Goal: Information Seeking & Learning: Learn about a topic

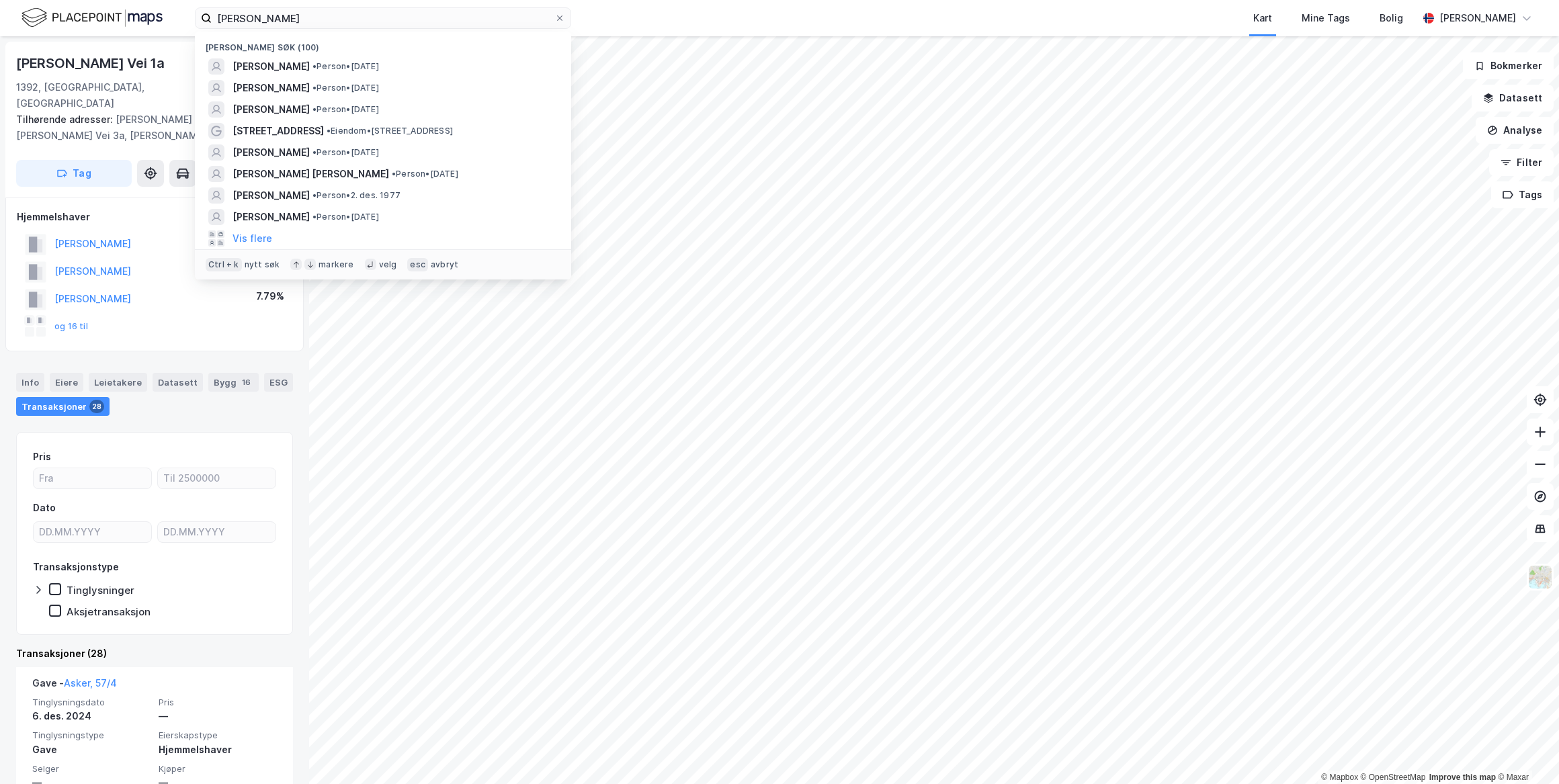
click at [158, 12] on div "[PERSON_NAME] søk (100) [PERSON_NAME] • Person • [DATE] [PERSON_NAME] • Person …" at bounding box center [780, 18] width 1559 height 36
type input "[PERSON_NAME]"
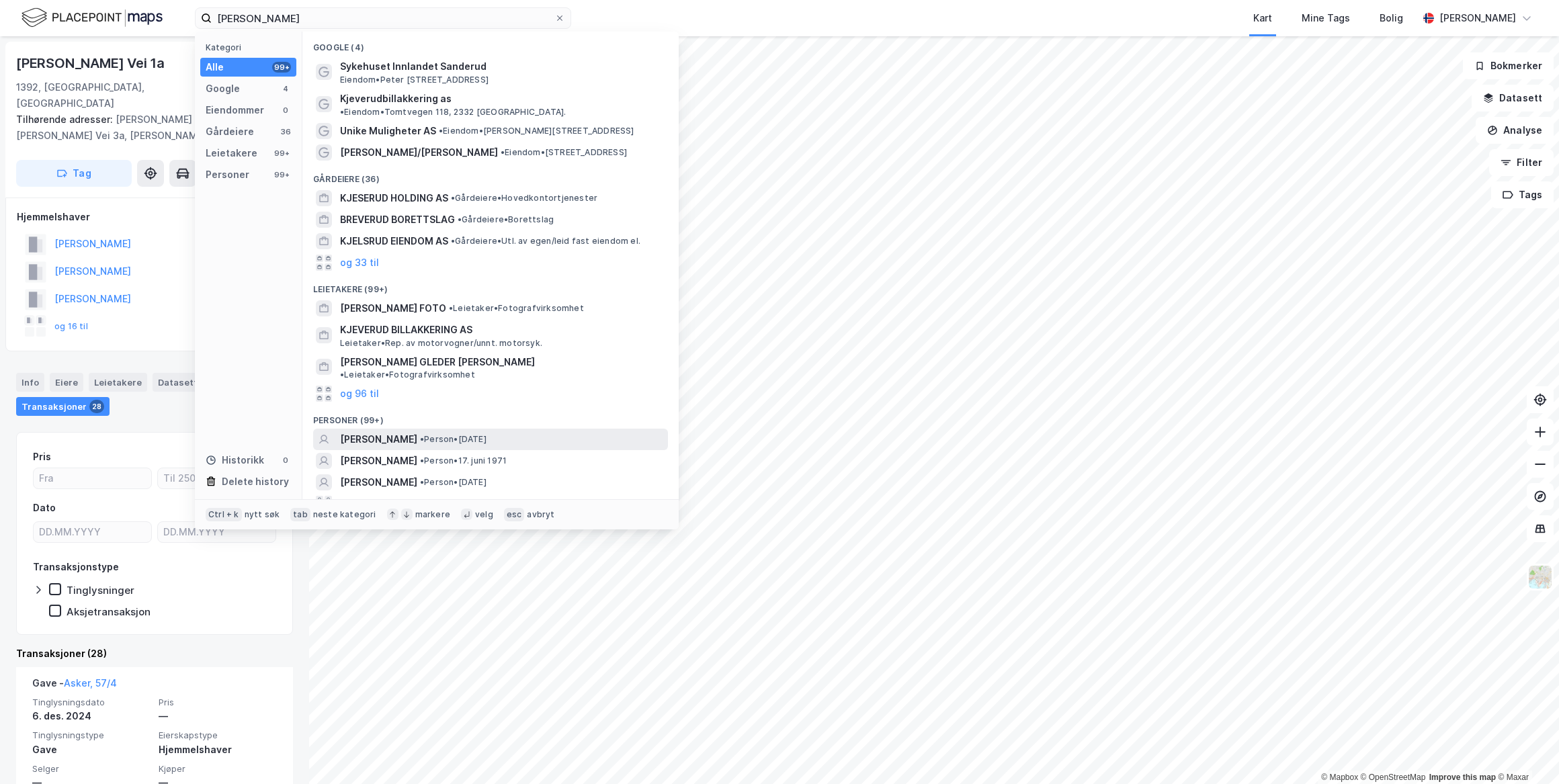
click at [391, 432] on span "[PERSON_NAME]" at bounding box center [379, 439] width 77 height 16
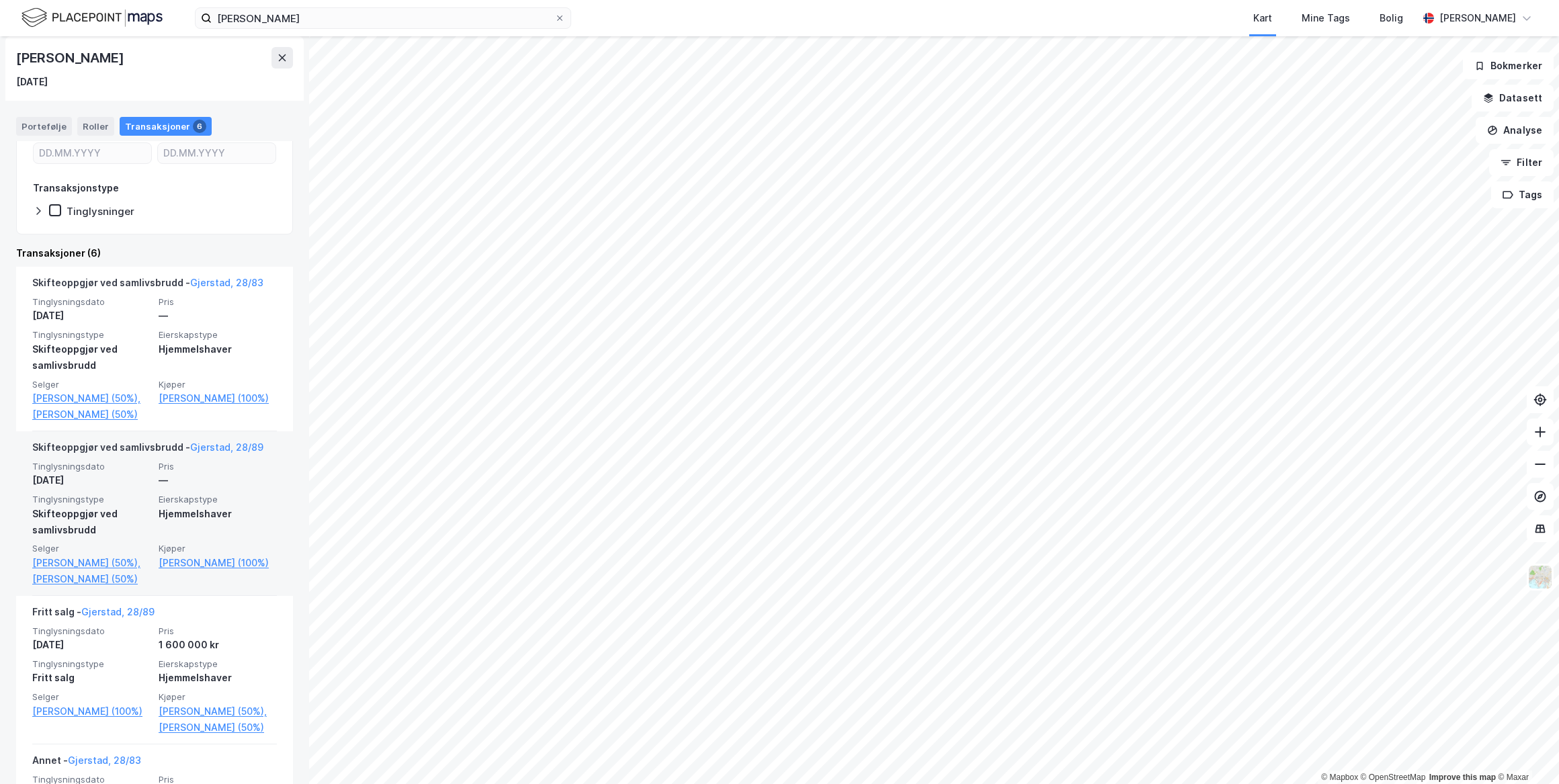
scroll to position [174, 0]
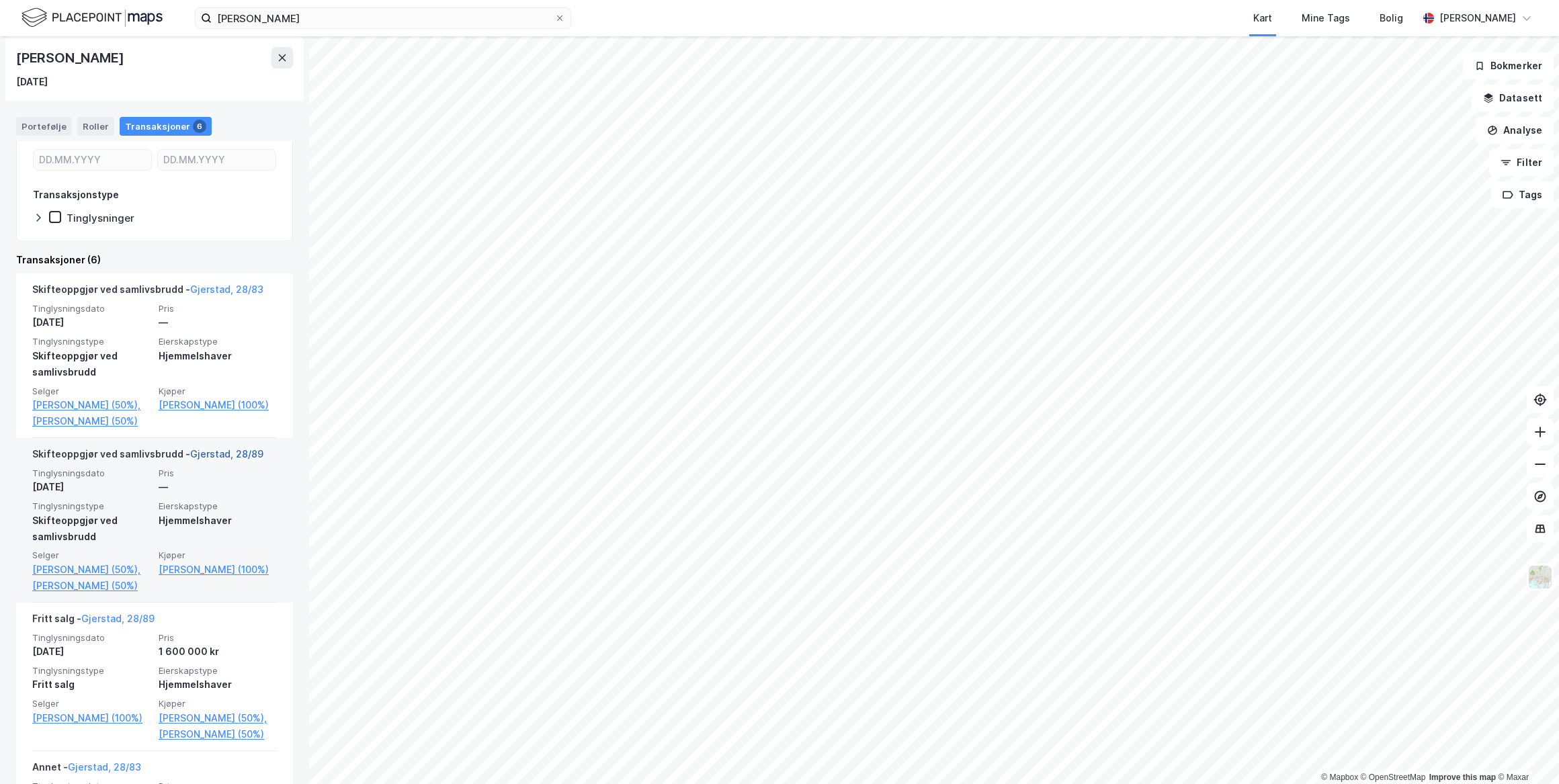
click at [207, 454] on link "Gjerstad, 28/89" at bounding box center [226, 454] width 73 height 11
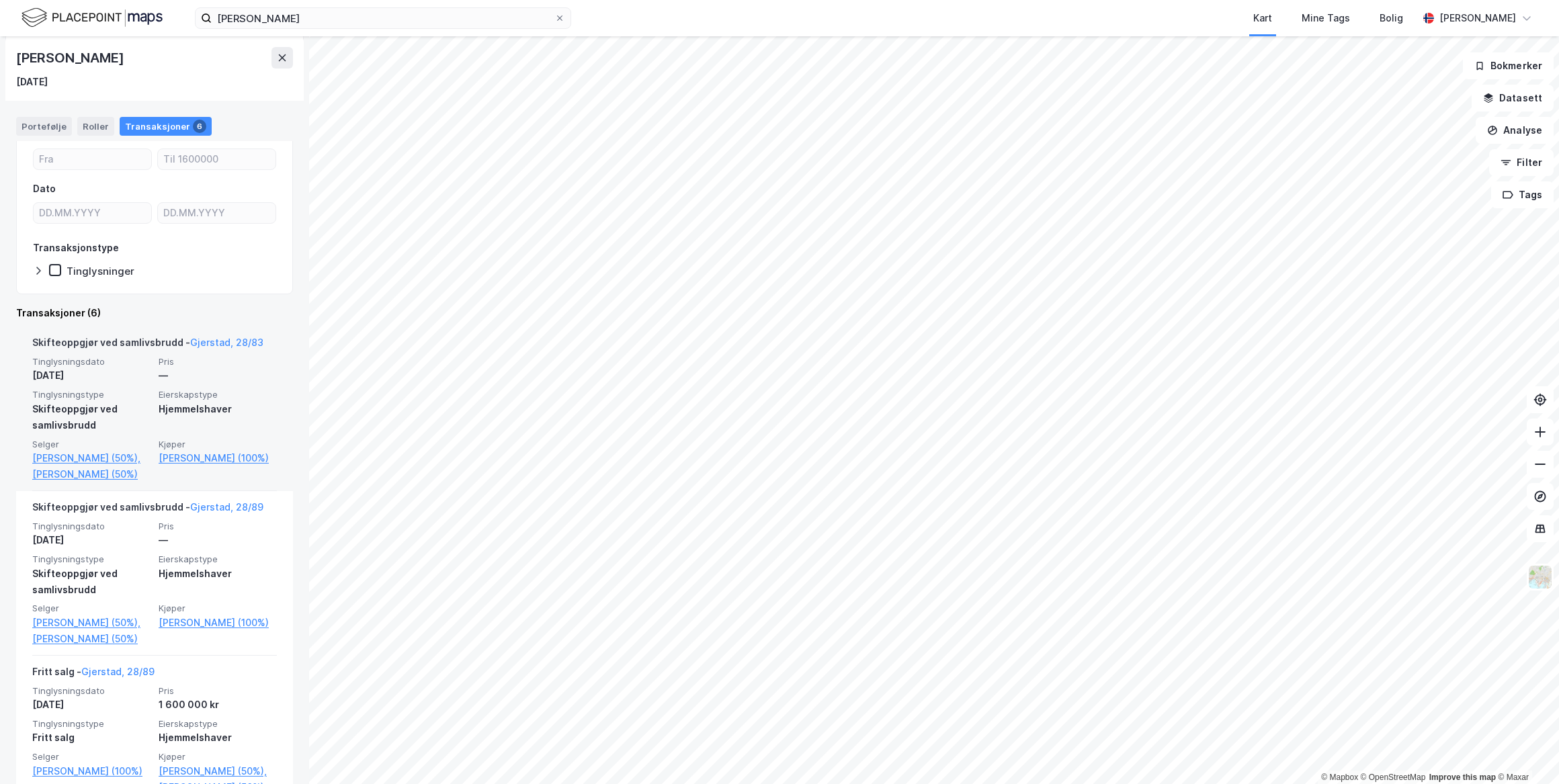
scroll to position [122, 0]
click at [188, 453] on link "[PERSON_NAME] (100%)" at bounding box center [218, 457] width 118 height 16
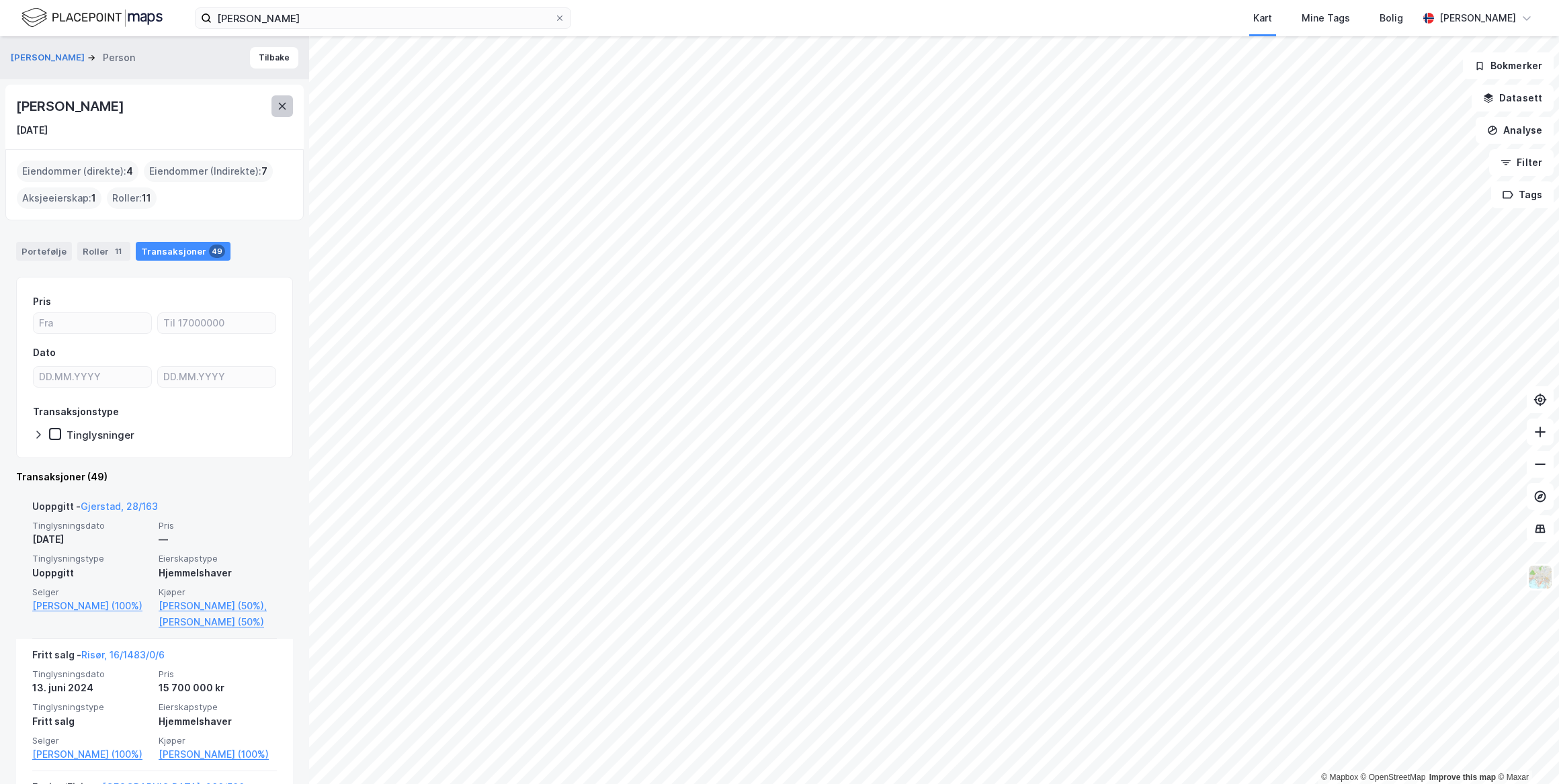
click at [275, 111] on button at bounding box center [282, 106] width 21 height 21
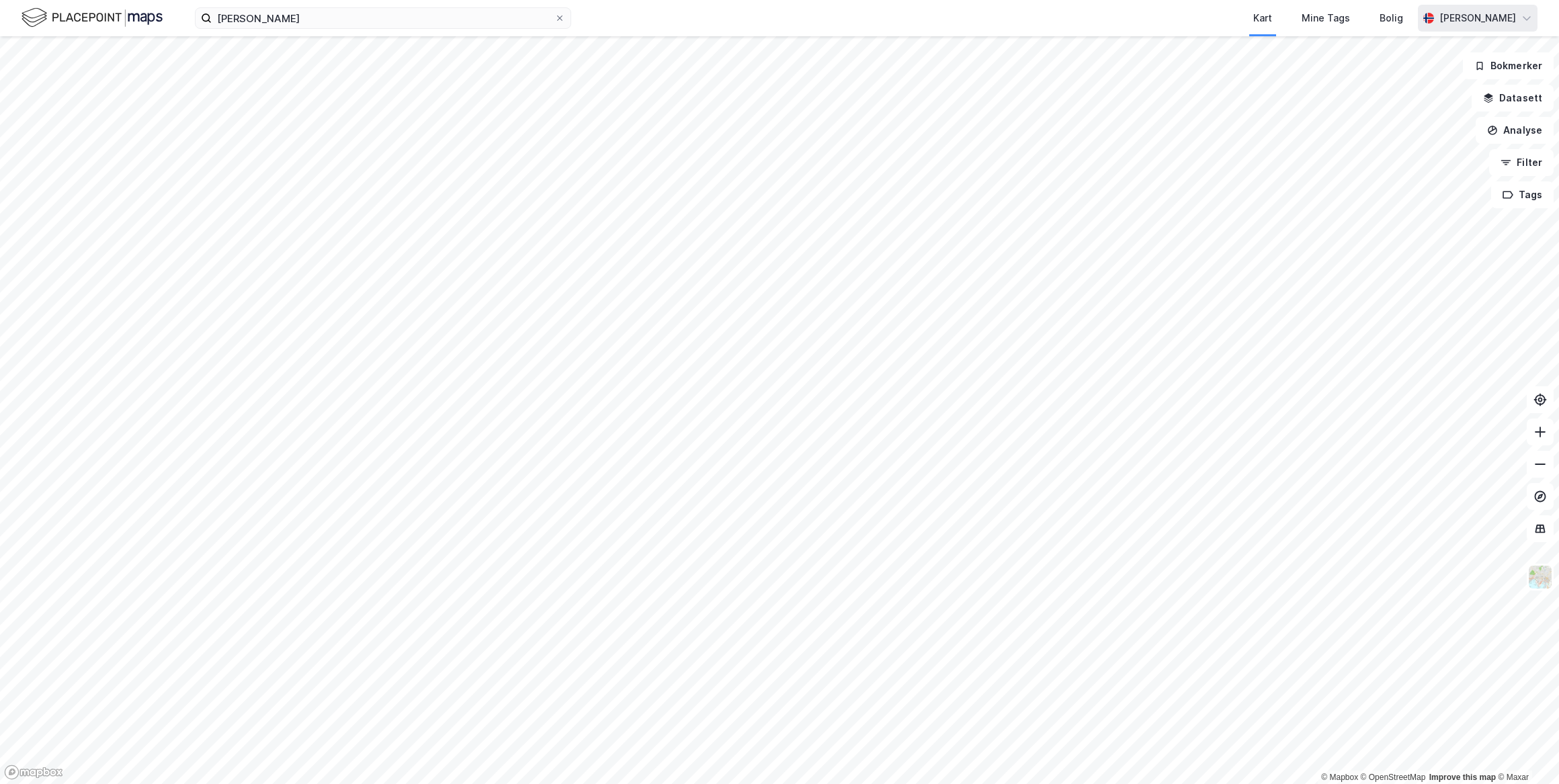
click at [1458, 20] on div "[PERSON_NAME]" at bounding box center [1478, 18] width 76 height 16
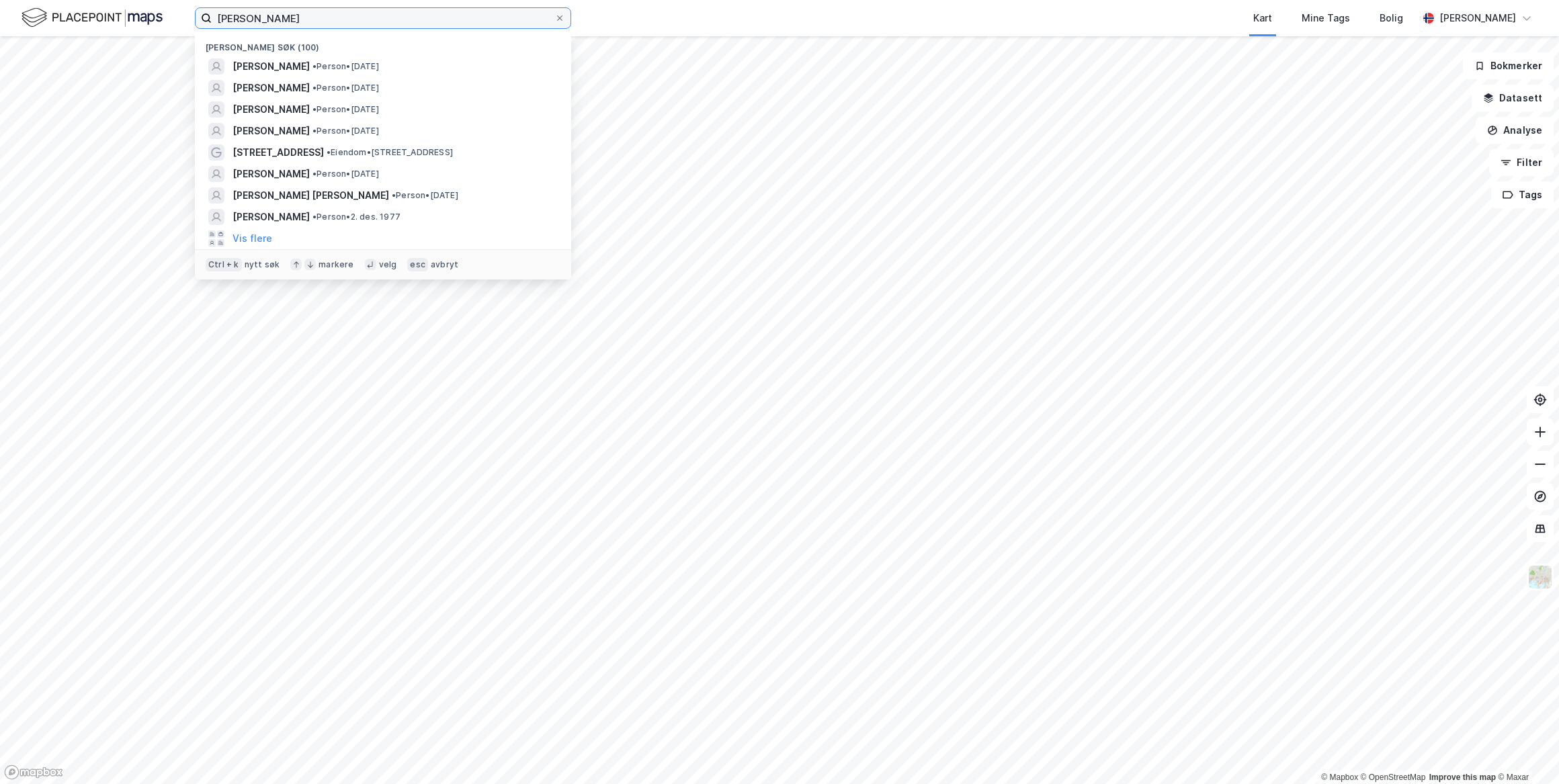
click at [317, 16] on input "[PERSON_NAME]" at bounding box center [383, 19] width 343 height 20
click at [309, 13] on input "[PERSON_NAME]" at bounding box center [383, 19] width 343 height 20
drag, startPoint x: 346, startPoint y: 17, endPoint x: 125, endPoint y: 17, distance: 221.0
click at [127, 18] on div "[PERSON_NAME] søk (100) [PERSON_NAME] • [DATE] [PERSON_NAME] • Person • [DATE] …" at bounding box center [780, 18] width 1559 height 36
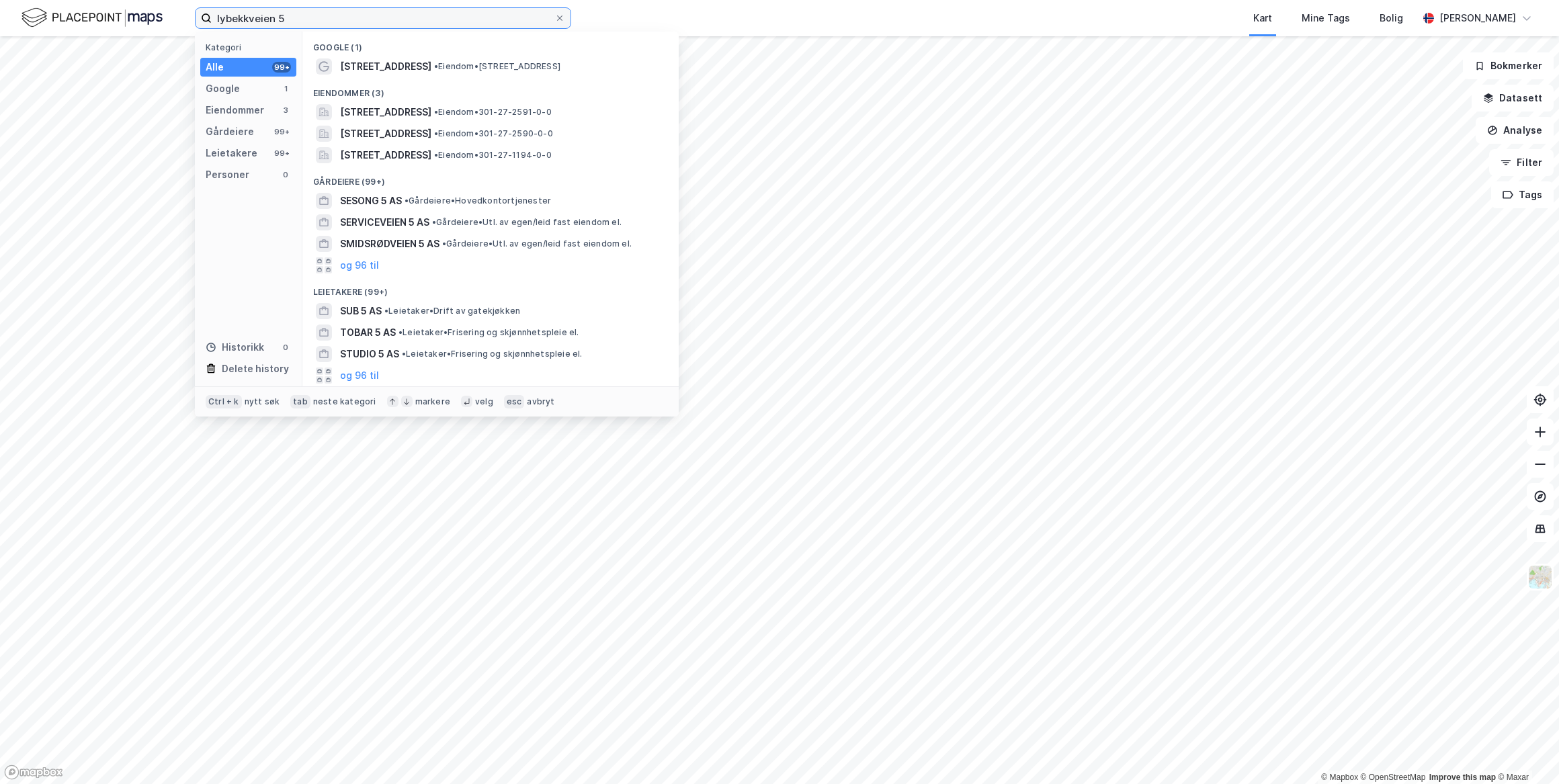
type input "lybekkveien 5"
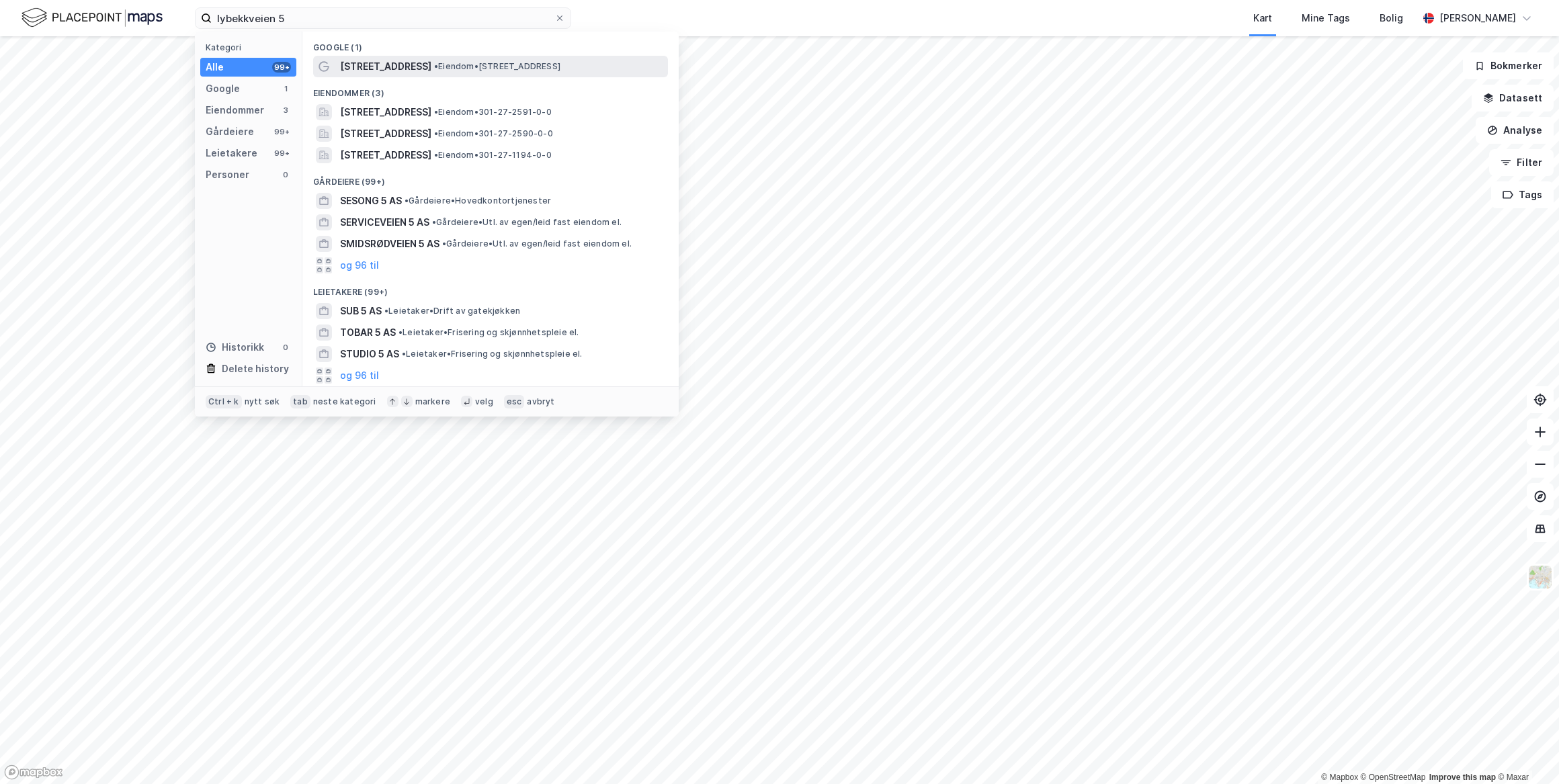
click at [377, 63] on span "[STREET_ADDRESS]" at bounding box center [386, 66] width 91 height 16
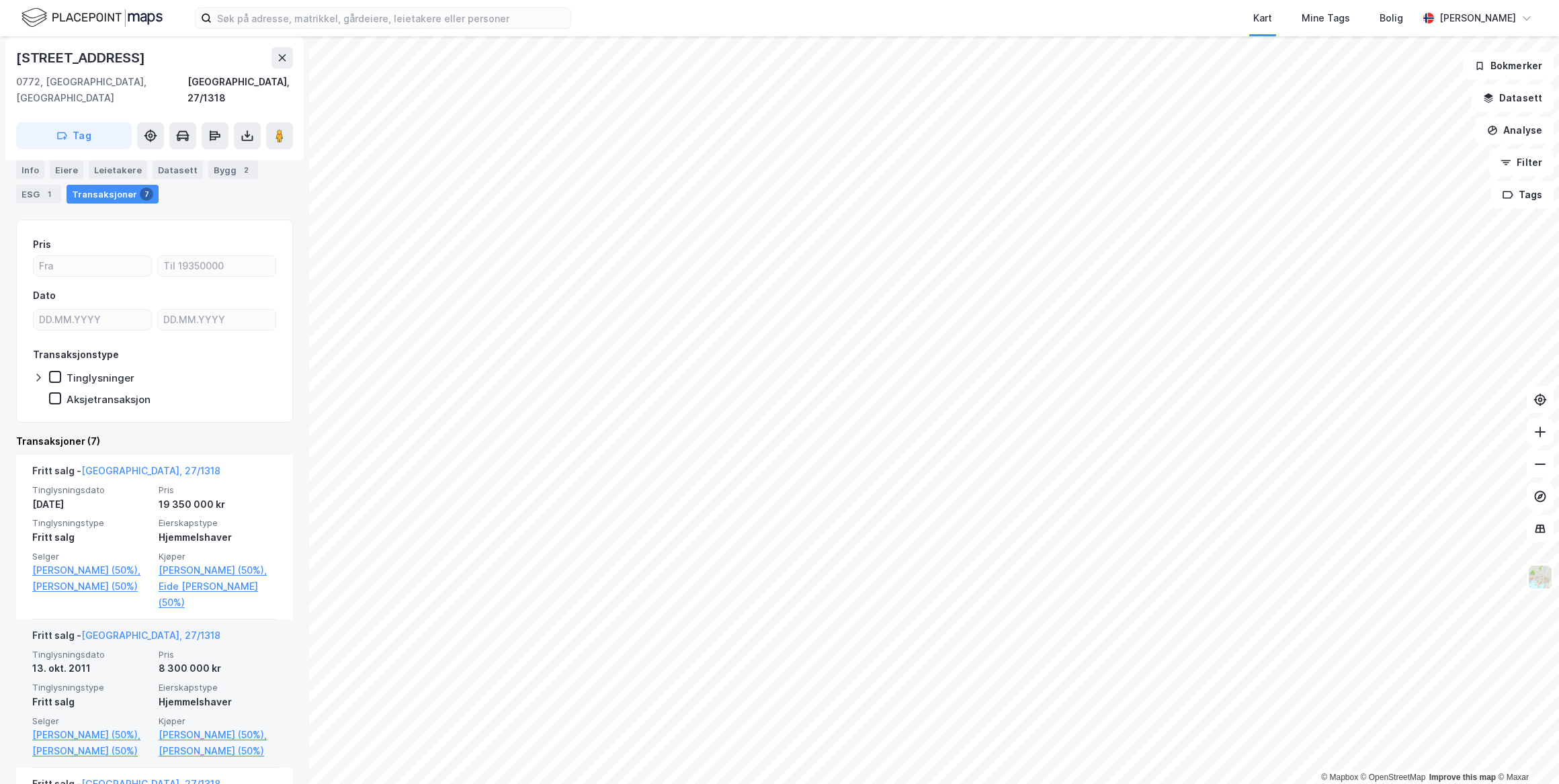
scroll to position [244, 0]
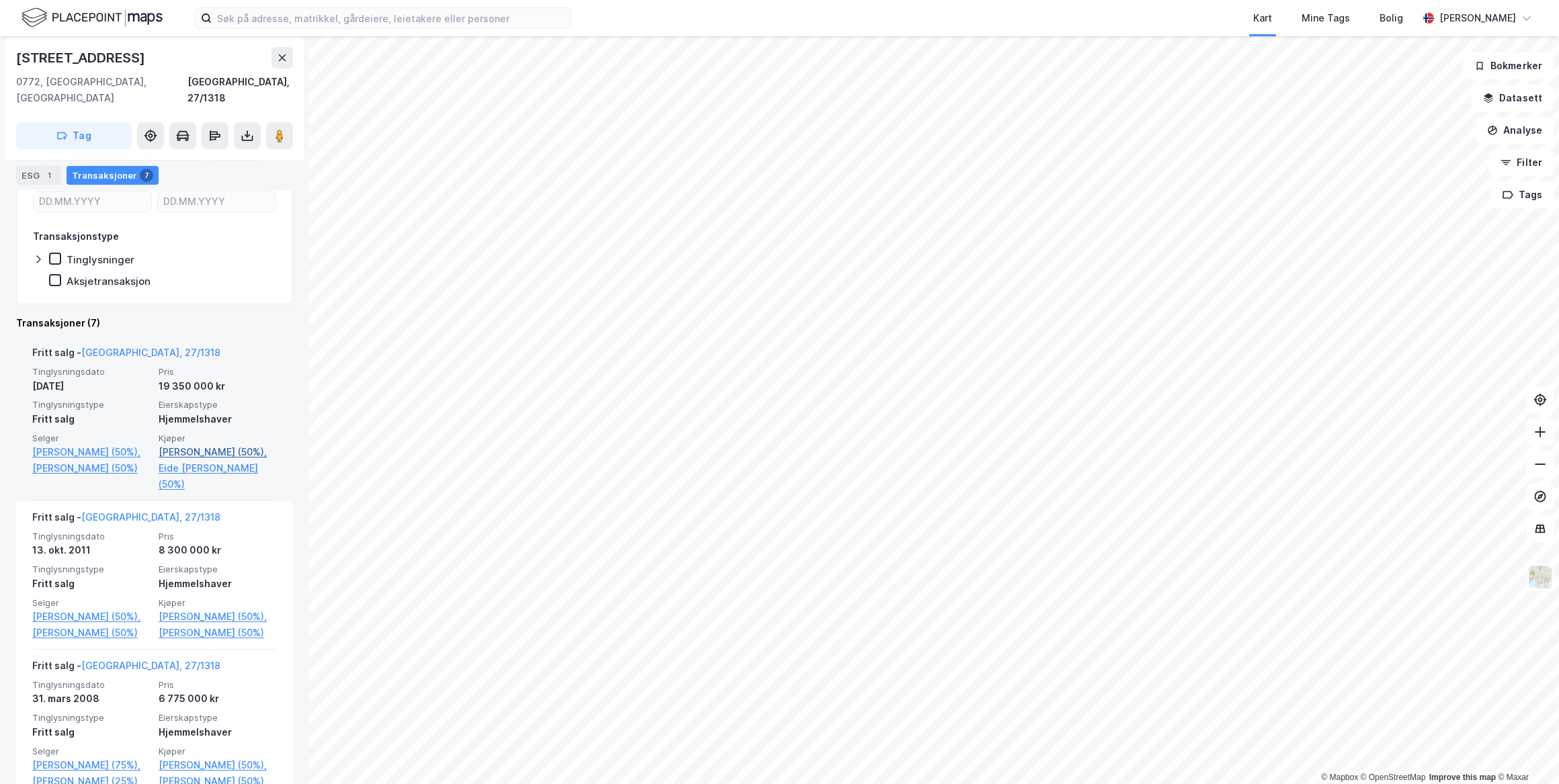
click at [176, 445] on link "Ibrekk Pål Arne Ytrehus (50%)," at bounding box center [218, 452] width 118 height 16
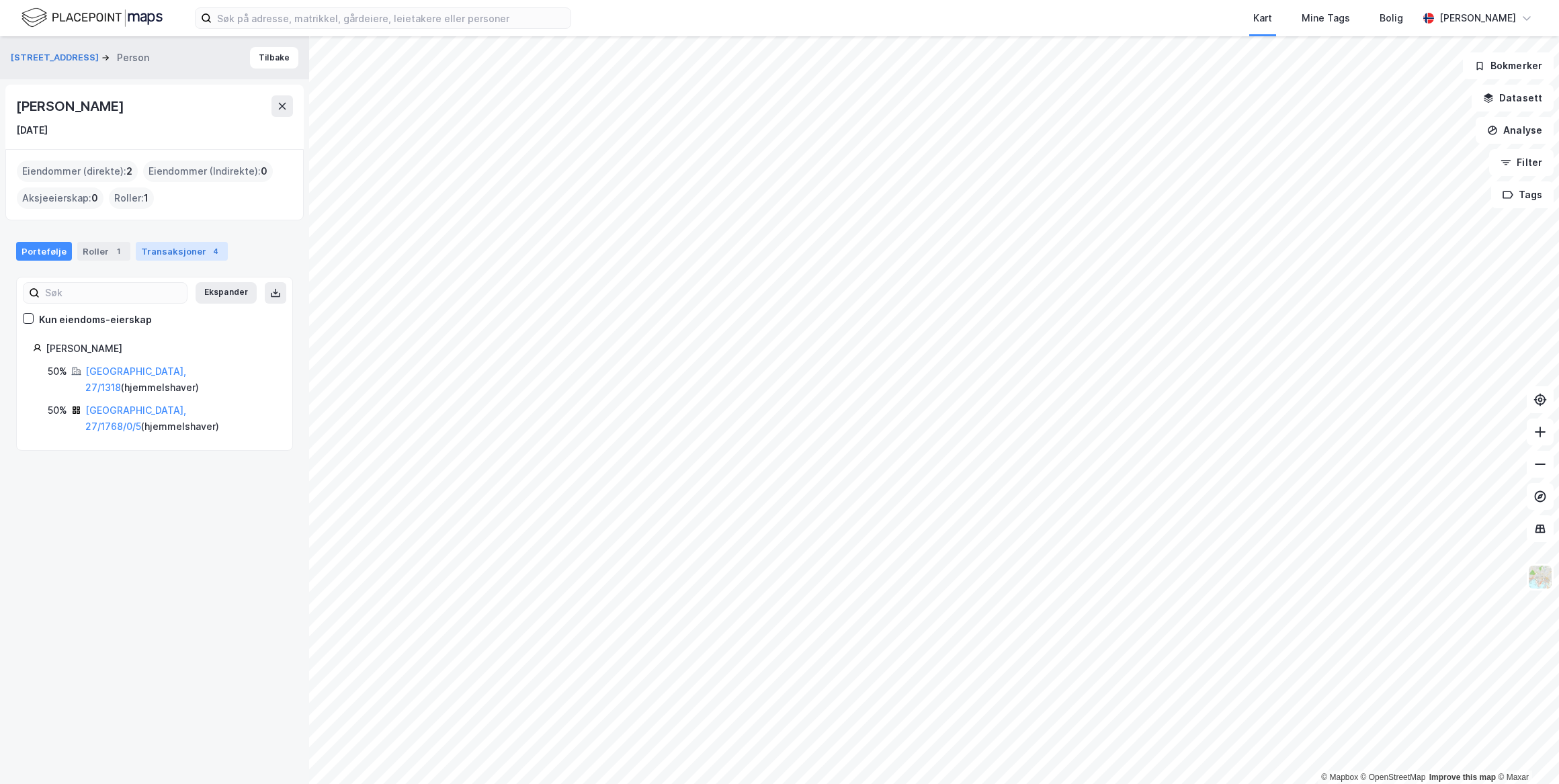
click at [181, 251] on div "Transaksjoner 4" at bounding box center [181, 251] width 92 height 19
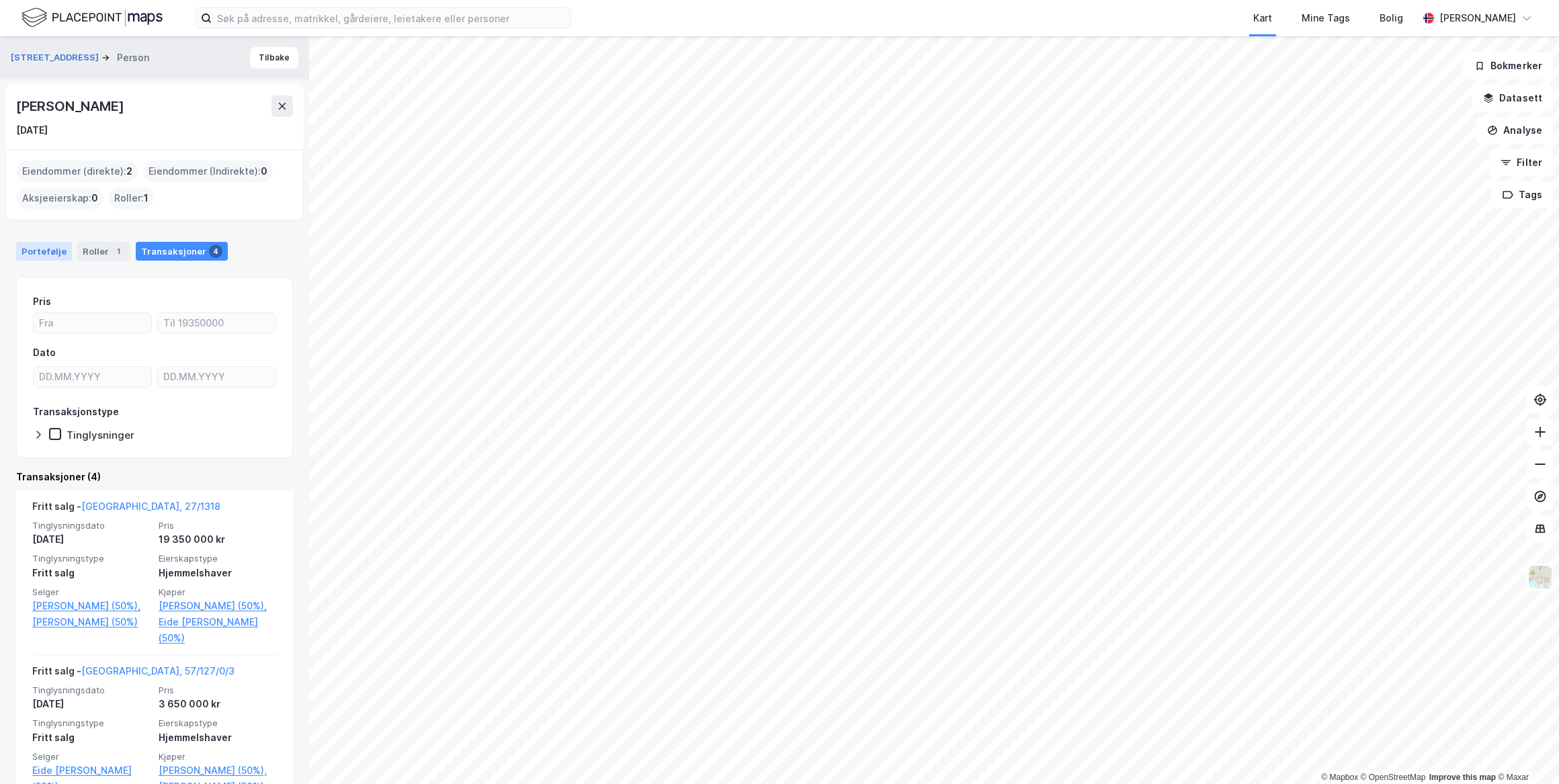
click at [31, 248] on div "Portefølje" at bounding box center [44, 251] width 56 height 19
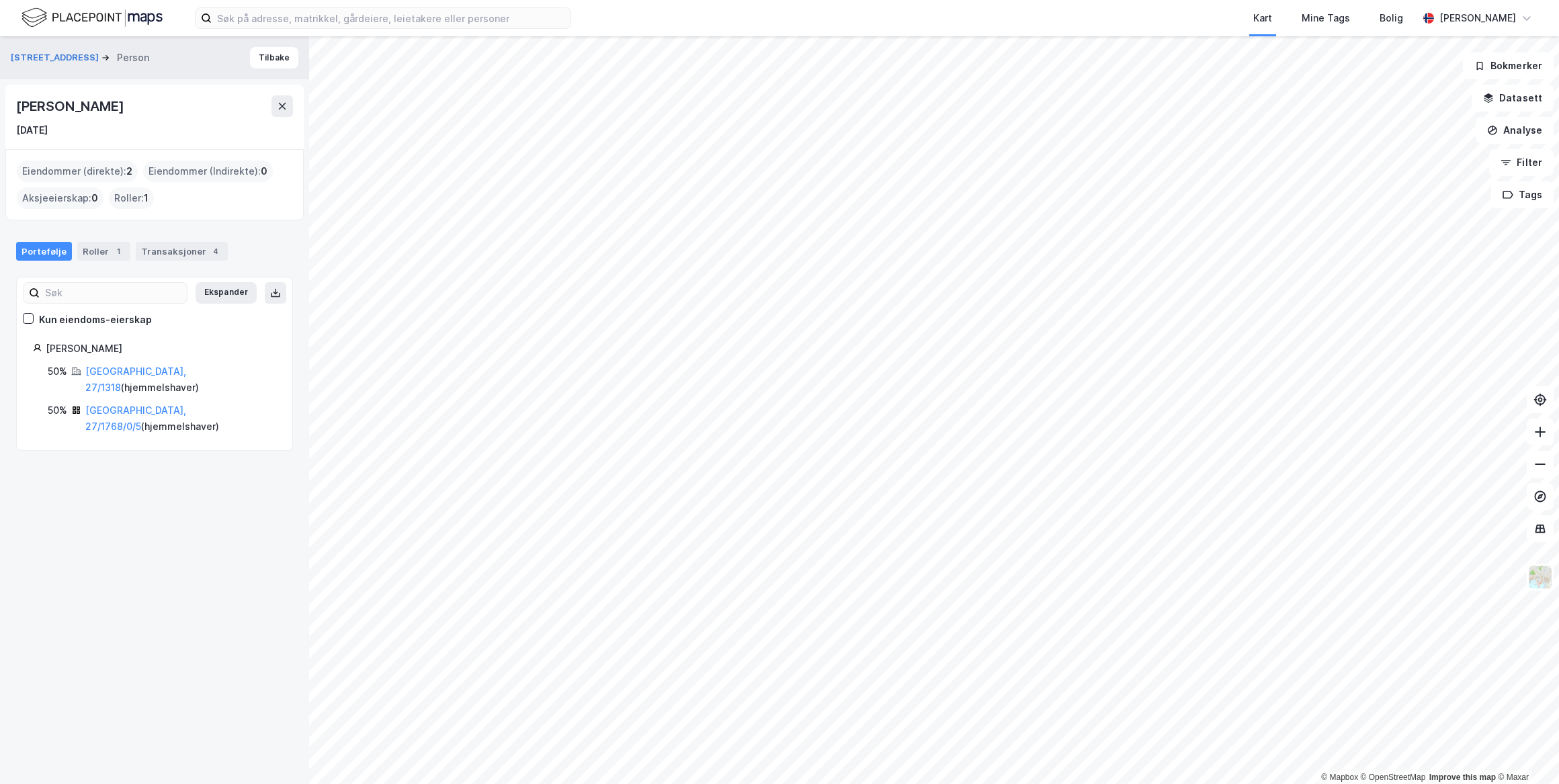
click at [141, 641] on div "Lybekkveien 1 Person Tilbake Pål Arne Ytrehus Ibrekk 15. nov. 1990 Eiendommer (…" at bounding box center [154, 410] width 309 height 748
